Goal: Manage account settings

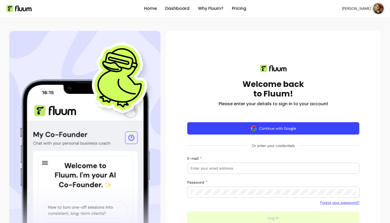
click at [254, 129] on img "button" at bounding box center [254, 128] width 6 height 6
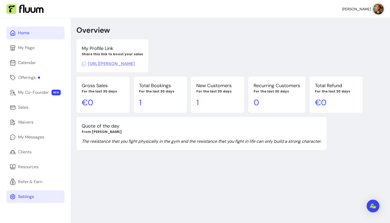
click at [28, 196] on div "Settings" at bounding box center [26, 196] width 16 height 6
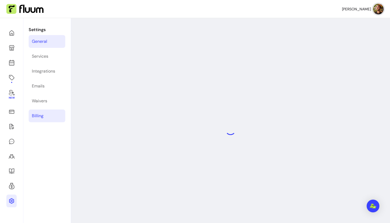
click at [45, 116] on link "Billing" at bounding box center [47, 115] width 37 height 13
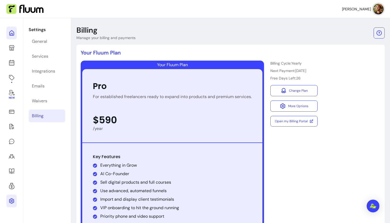
click at [9, 33] on icon at bounding box center [54, 26] width 90 height 76
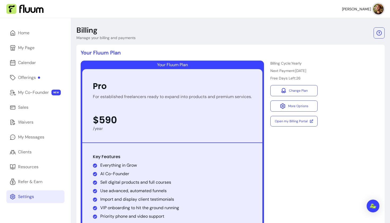
click at [16, 41] on div "Home My Page Calendar Offerings My Co-Founder NEW Sales Waivers My Messages Cli…" at bounding box center [35, 186] width 71 height 336
click at [18, 44] on link "My Page" at bounding box center [35, 47] width 58 height 13
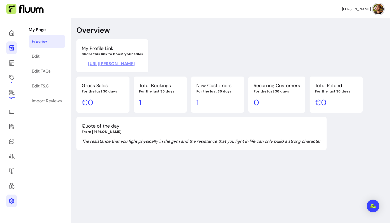
click at [119, 63] on span "https://fluum.ai/julian-fischer" at bounding box center [108, 64] width 53 height 6
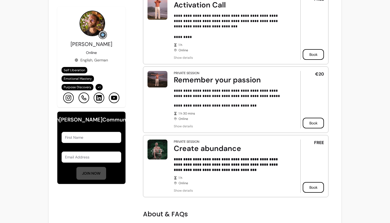
scroll to position [170, 0]
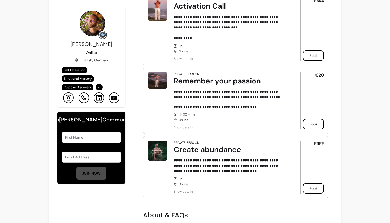
click at [350, 37] on div "**********" at bounding box center [195, 198] width 390 height 736
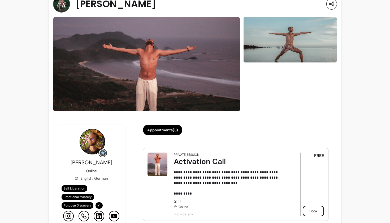
scroll to position [35, 0]
